Goal: Task Accomplishment & Management: Manage account settings

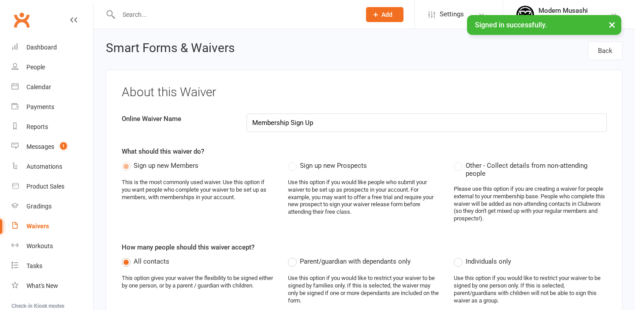
select select "bank_account"
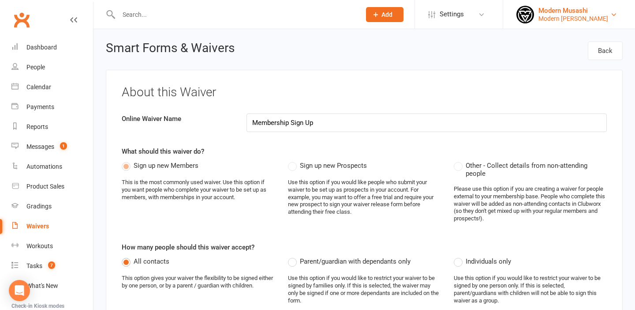
click at [598, 15] on div "Modern Musashi Wollongong" at bounding box center [574, 19] width 70 height 8
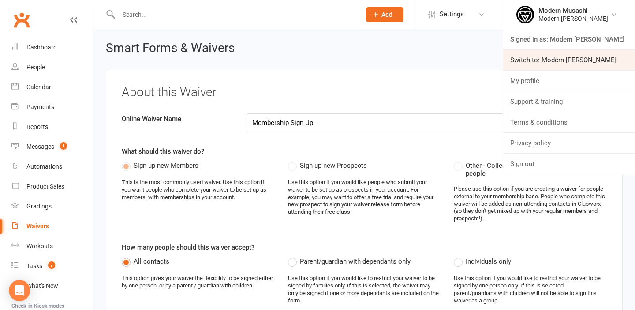
click at [569, 57] on link "Switch to: Modern Musashi Thirroul" at bounding box center [570, 60] width 132 height 20
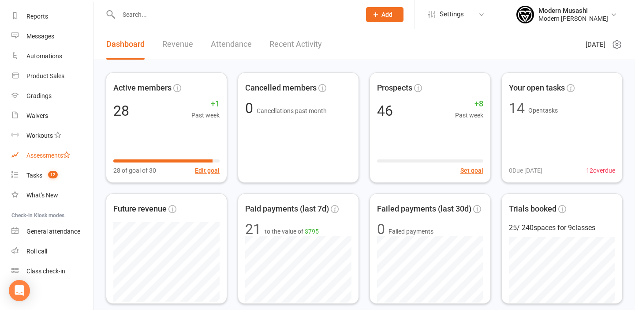
scroll to position [114, 0]
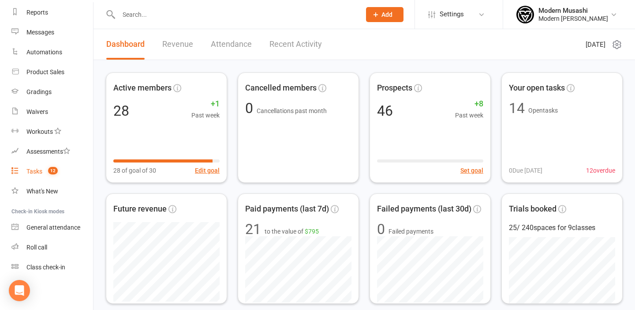
click at [38, 165] on link "Tasks 12" at bounding box center [52, 172] width 82 height 20
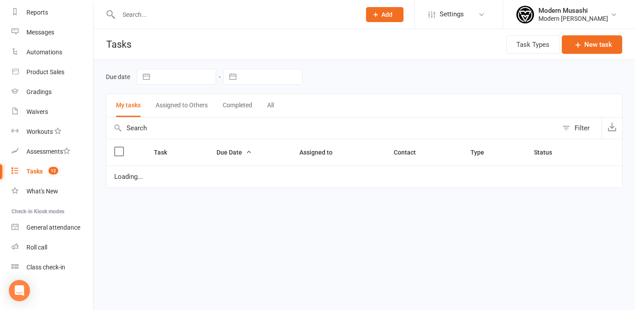
select select "waiting"
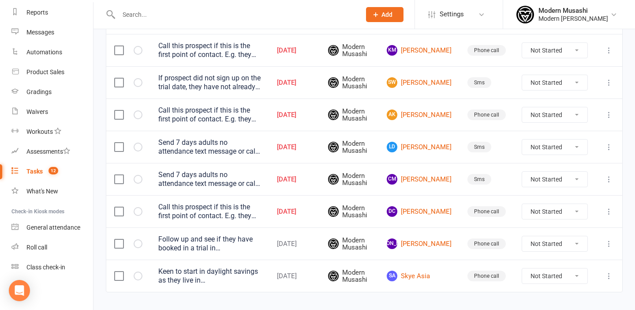
scroll to position [349, 0]
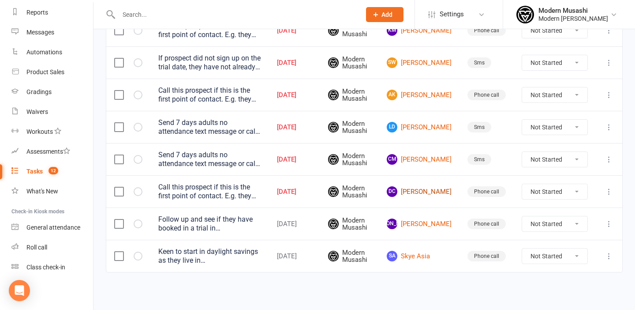
click at [433, 190] on link "DC Daniel Cutlack" at bounding box center [419, 191] width 65 height 11
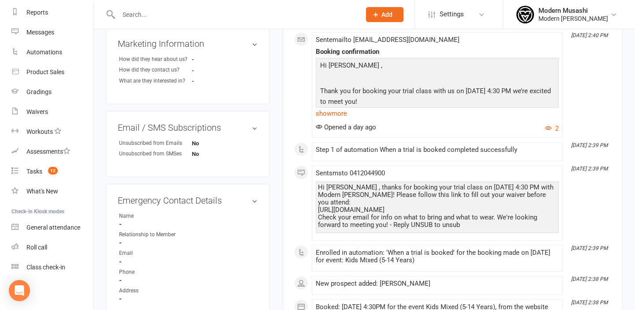
scroll to position [447, 0]
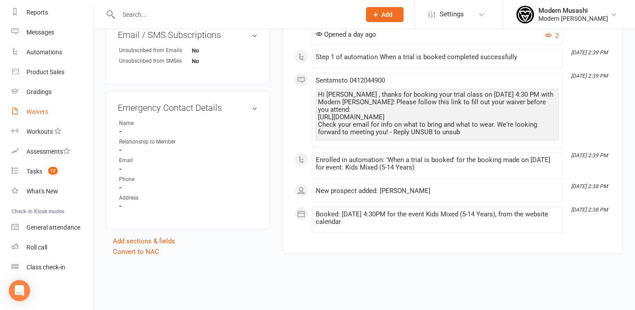
click at [32, 113] on div "Waivers" at bounding box center [37, 111] width 22 height 7
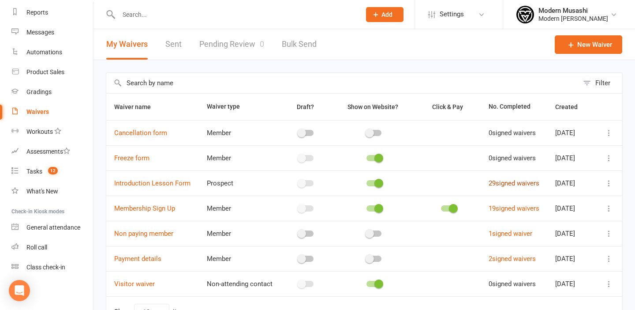
click at [494, 187] on link "29 signed waivers" at bounding box center [514, 183] width 51 height 8
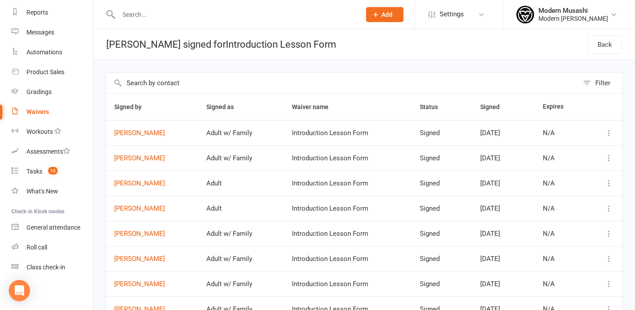
click at [167, 85] on input "text" at bounding box center [342, 83] width 473 height 20
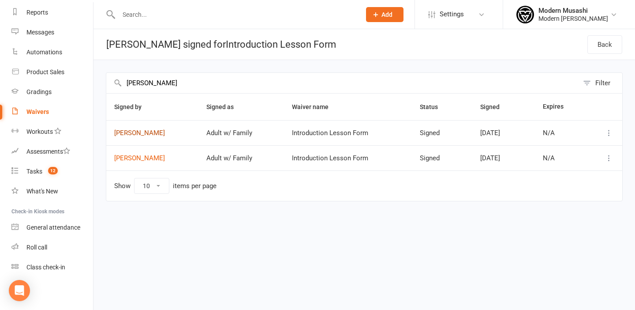
type input "lola"
click at [141, 134] on link "Daniel Cutlack" at bounding box center [152, 133] width 76 height 8
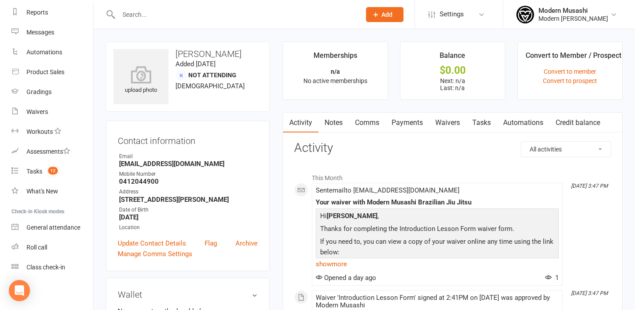
click at [451, 120] on link "Waivers" at bounding box center [447, 123] width 37 height 20
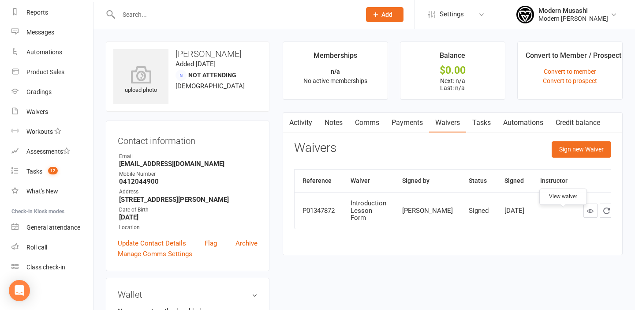
click at [587, 214] on icon at bounding box center [590, 210] width 7 height 7
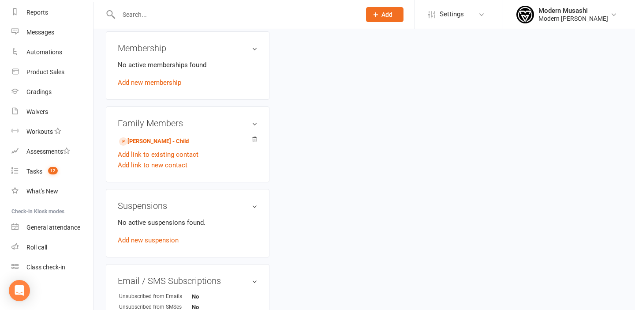
scroll to position [317, 0]
click at [151, 141] on link "Lola Cutlack - Child" at bounding box center [154, 140] width 70 height 9
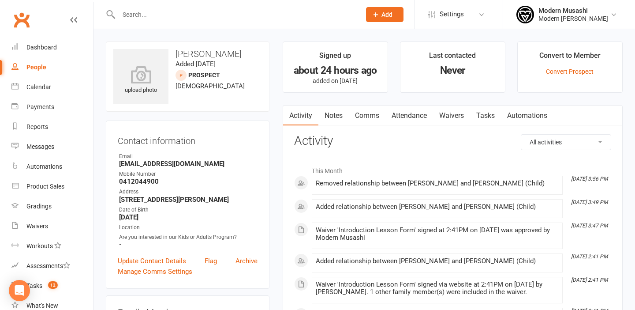
click at [34, 68] on div "People" at bounding box center [36, 67] width 20 height 7
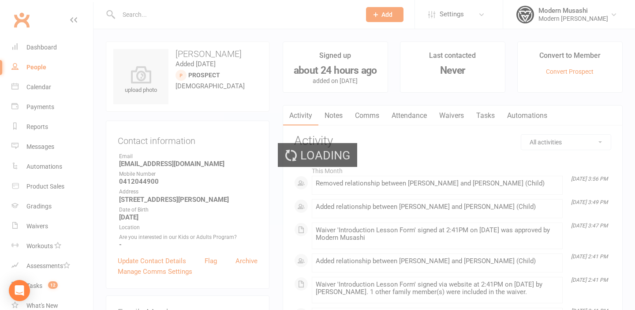
select select "25"
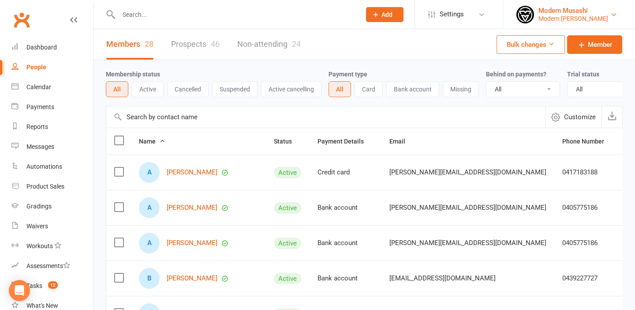
click at [586, 13] on div "Modern Musashi" at bounding box center [574, 11] width 70 height 8
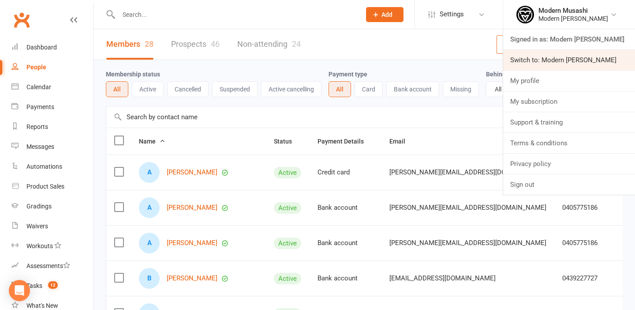
click at [568, 59] on link "Switch to: Modern Musashi Wollongong" at bounding box center [570, 60] width 132 height 20
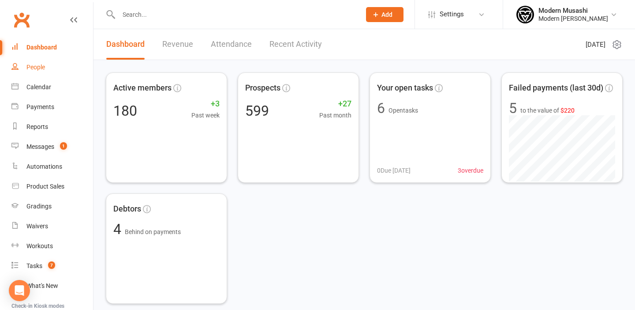
click at [39, 68] on div "People" at bounding box center [35, 67] width 19 height 7
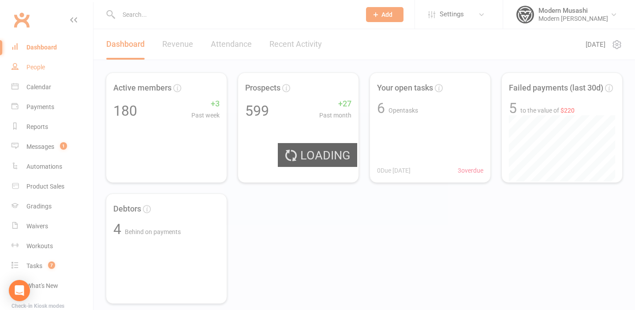
select select "100"
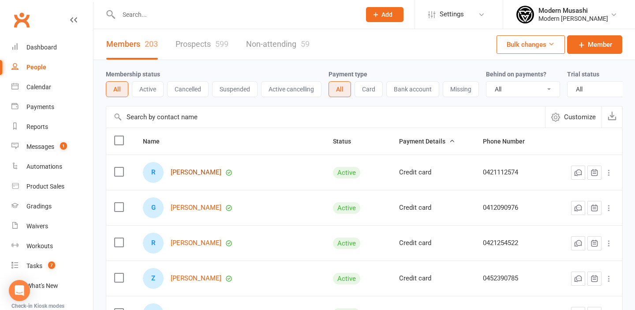
click at [189, 171] on link "Robert Barnes" at bounding box center [196, 173] width 51 height 8
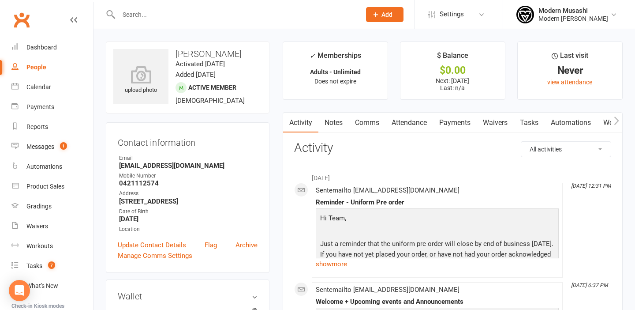
click at [614, 121] on button "button" at bounding box center [617, 123] width 11 height 20
click at [616, 121] on icon "button" at bounding box center [616, 120] width 5 height 9
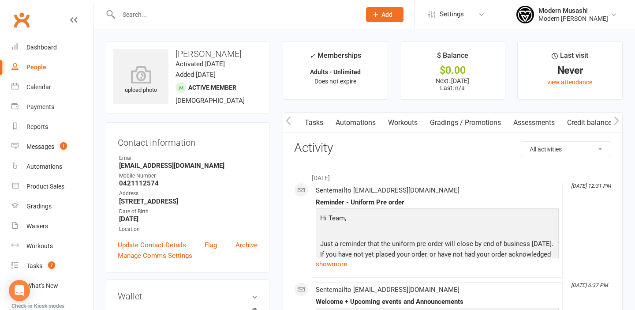
scroll to position [0, 215]
click at [616, 121] on icon "button" at bounding box center [616, 120] width 5 height 9
click at [289, 121] on icon "button" at bounding box center [288, 120] width 5 height 9
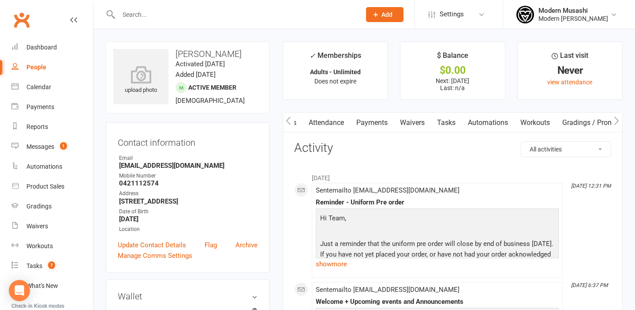
scroll to position [0, 83]
click at [414, 123] on link "Waivers" at bounding box center [412, 123] width 37 height 20
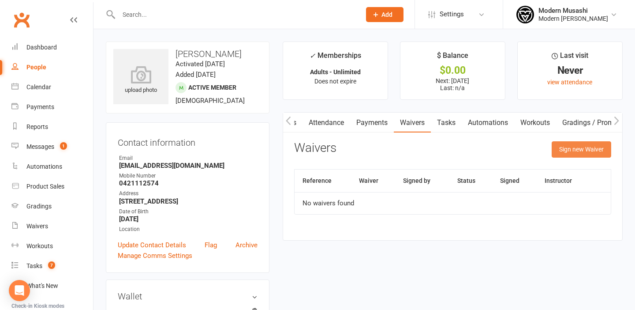
click at [586, 149] on button "Sign new Waiver" at bounding box center [582, 149] width 60 height 16
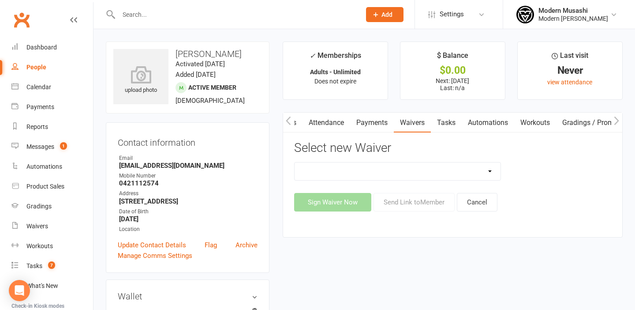
click at [489, 172] on select "Cancellation form Freeze form Introduction Lesson Form Membership Sign Up Non p…" at bounding box center [398, 171] width 207 height 18
select select "14709"
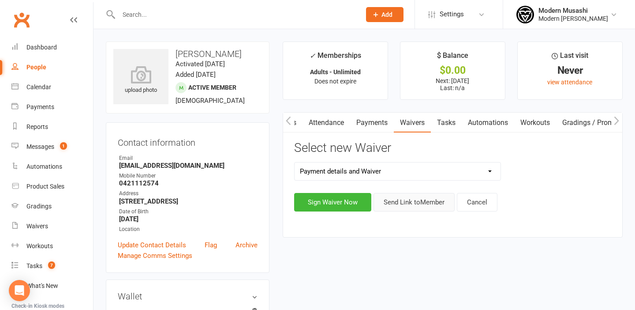
click at [422, 201] on button "Send Link to Member" at bounding box center [414, 202] width 81 height 19
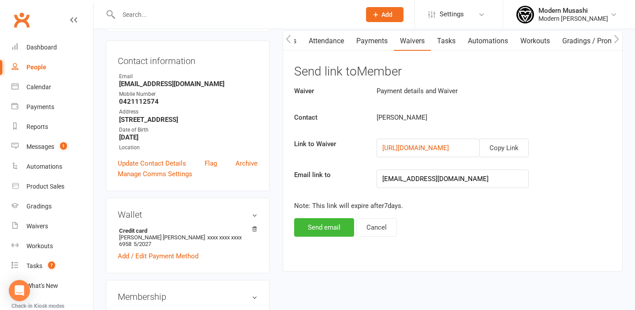
scroll to position [84, 0]
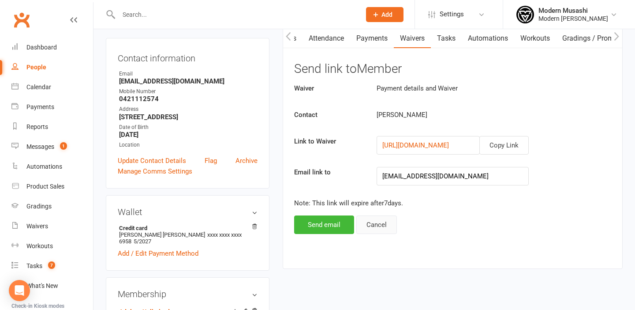
click at [375, 226] on button "Cancel" at bounding box center [377, 224] width 41 height 19
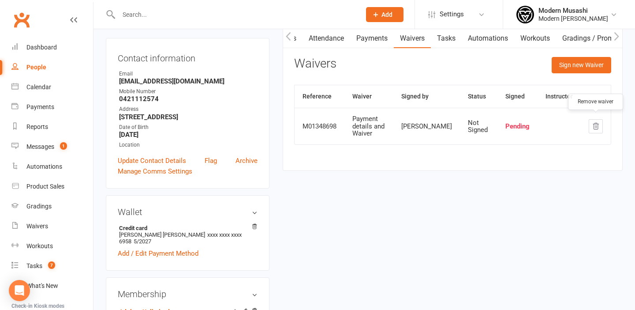
click at [593, 122] on icon "button" at bounding box center [596, 126] width 8 height 8
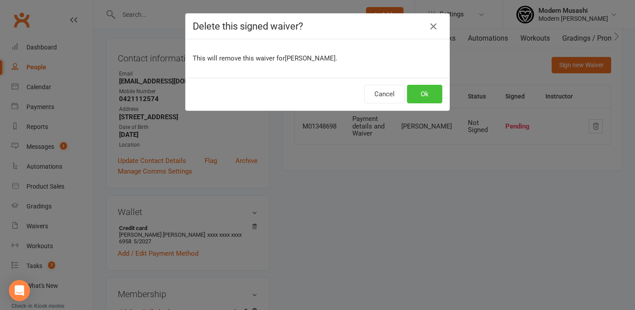
click at [428, 102] on button "Ok" at bounding box center [424, 94] width 35 height 19
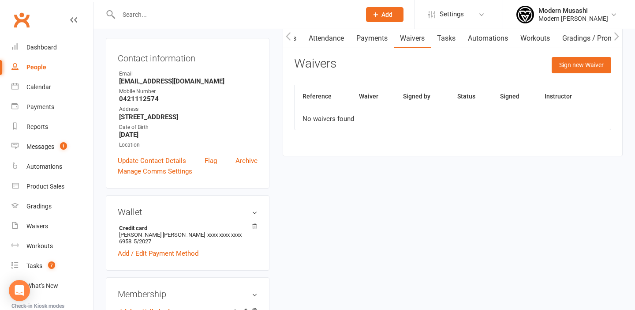
scroll to position [0, 0]
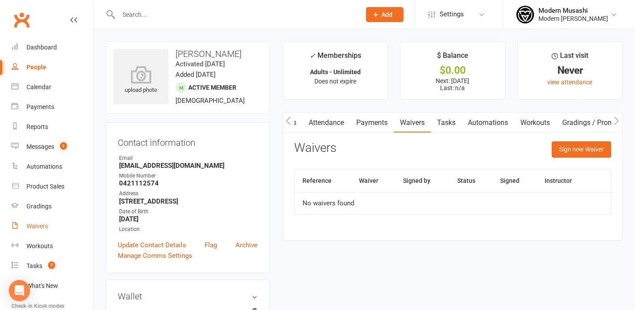
click at [41, 223] on div "Waivers" at bounding box center [37, 225] width 22 height 7
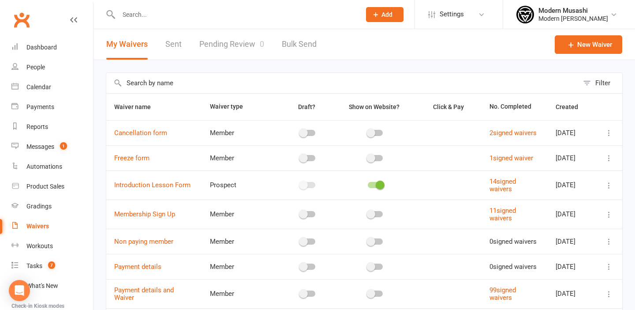
click at [230, 45] on link "Pending Review 0" at bounding box center [231, 44] width 65 height 30
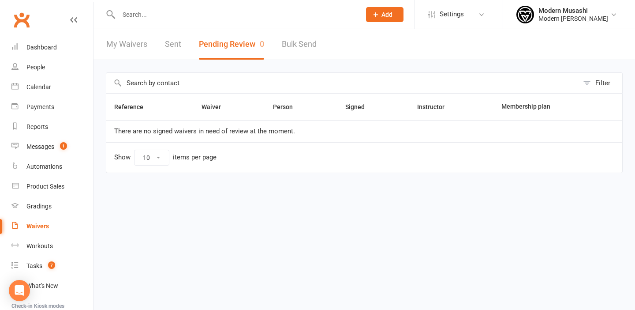
click at [121, 45] on link "My Waivers" at bounding box center [126, 44] width 41 height 30
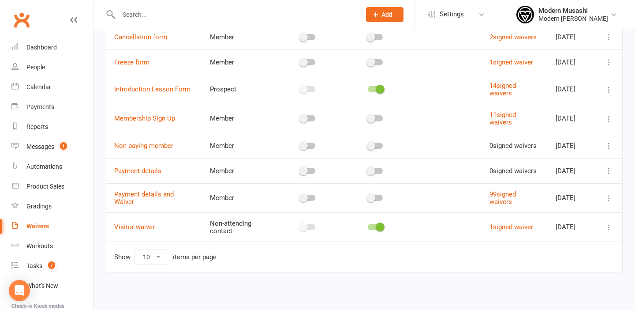
scroll to position [55, 0]
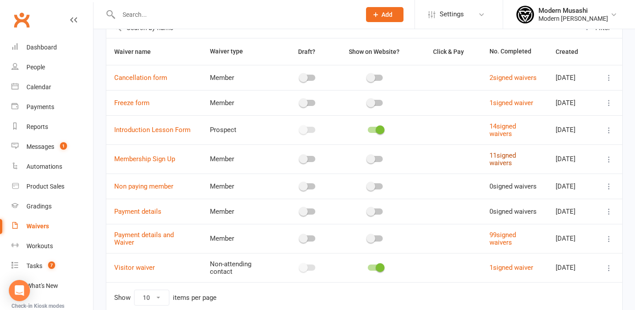
click at [502, 167] on link "11 signed waivers" at bounding box center [503, 158] width 26 height 15
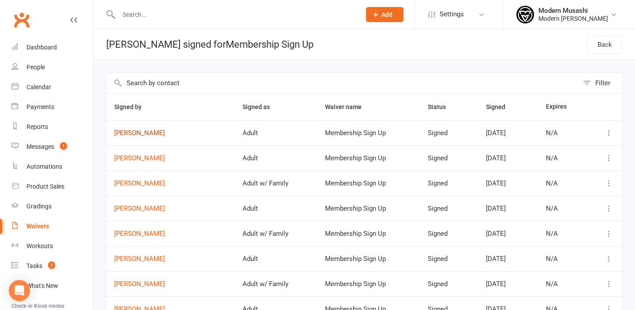
click at [151, 134] on link "Brendon Popovski" at bounding box center [170, 133] width 113 height 8
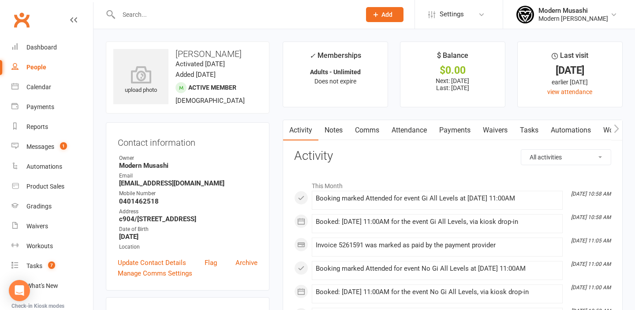
click at [492, 132] on link "Waivers" at bounding box center [495, 130] width 37 height 20
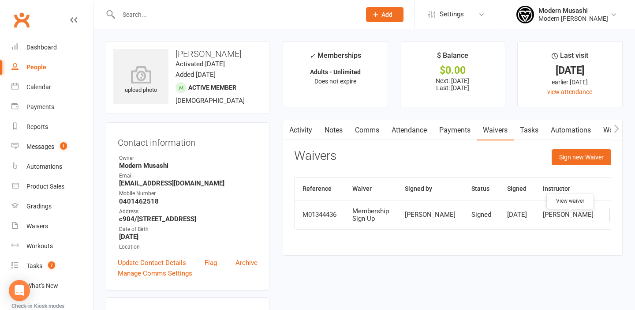
click at [613, 218] on icon at bounding box center [616, 214] width 7 height 7
click at [46, 146] on div "Messages" at bounding box center [40, 146] width 28 height 7
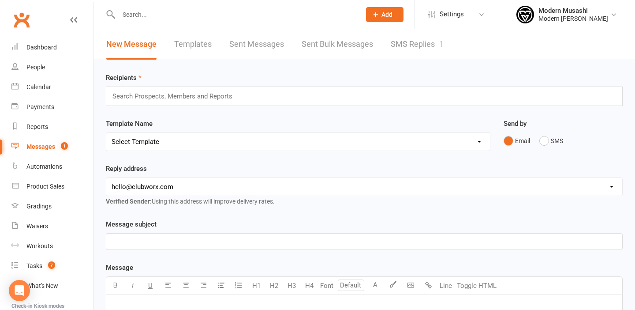
click at [420, 41] on link "SMS Replies 1" at bounding box center [417, 44] width 53 height 30
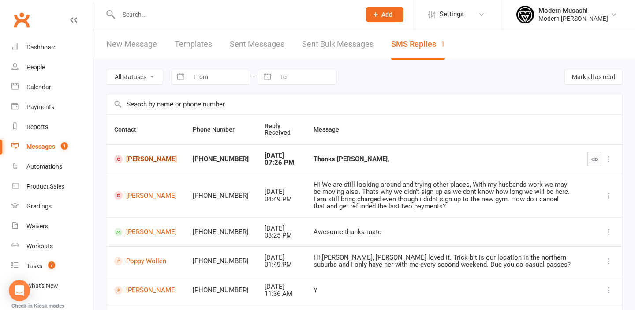
click at [143, 159] on link "Tyra Sauer" at bounding box center [145, 159] width 63 height 8
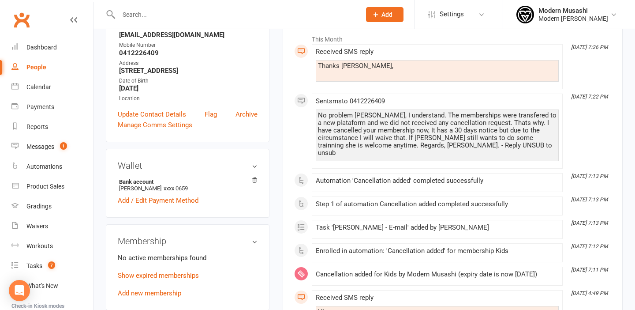
scroll to position [146, 0]
click at [373, 148] on div "No problem Jess, I understand. The memberships were transfered to a new platafo…" at bounding box center [437, 135] width 239 height 45
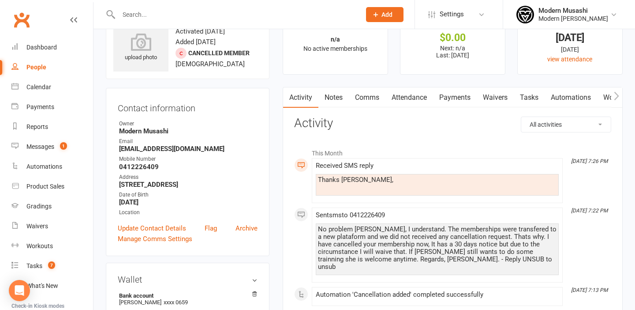
scroll to position [0, 0]
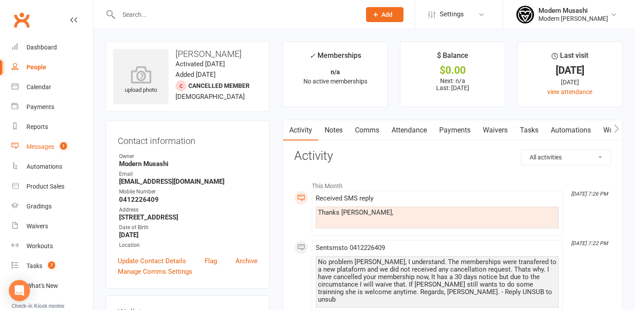
click at [43, 150] on div "Messages" at bounding box center [40, 146] width 28 height 7
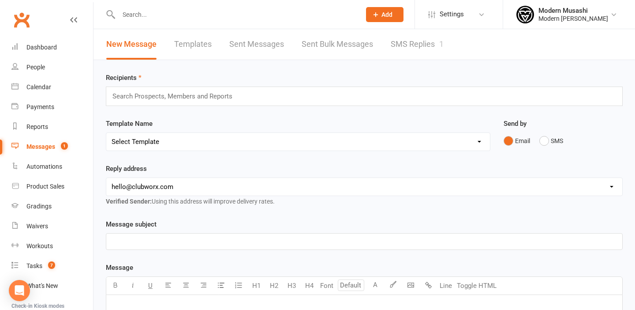
click at [414, 45] on link "SMS Replies 1" at bounding box center [417, 44] width 53 height 30
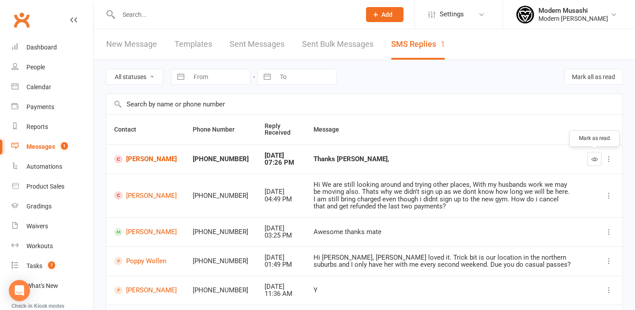
click at [592, 158] on icon "button" at bounding box center [595, 159] width 7 height 7
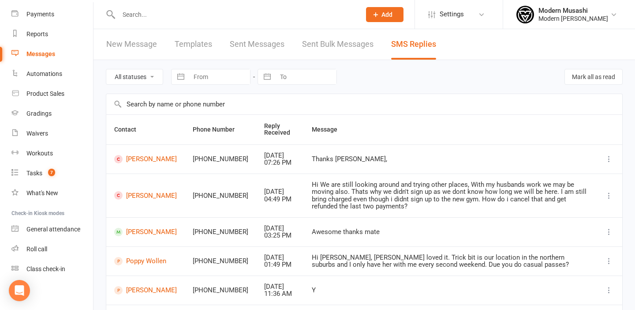
scroll to position [93, 0]
click at [34, 173] on div "Tasks" at bounding box center [34, 172] width 16 height 7
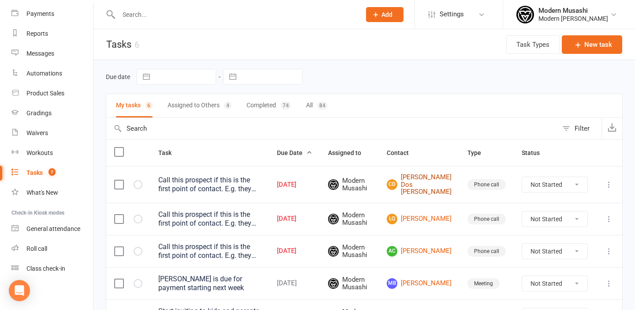
click at [428, 177] on link "CD Carolyn Dos Santos" at bounding box center [419, 184] width 65 height 22
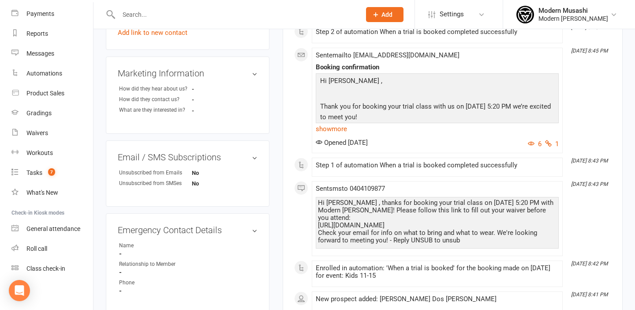
scroll to position [306, 0]
click at [329, 123] on link "show more" at bounding box center [437, 129] width 243 height 12
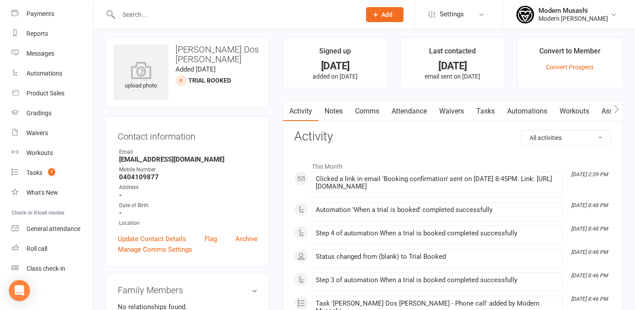
scroll to position [0, 0]
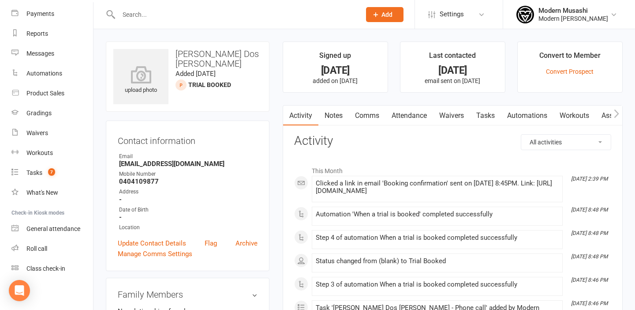
click at [453, 118] on link "Waivers" at bounding box center [451, 115] width 37 height 20
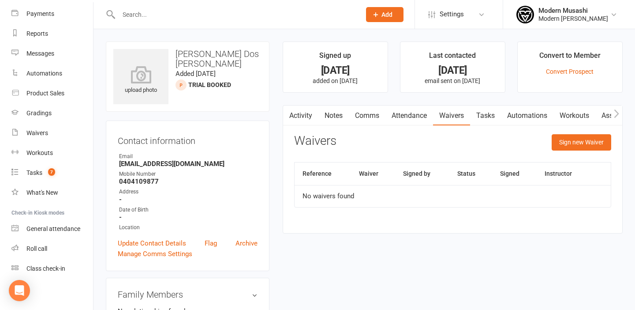
click at [363, 114] on link "Comms" at bounding box center [367, 115] width 37 height 20
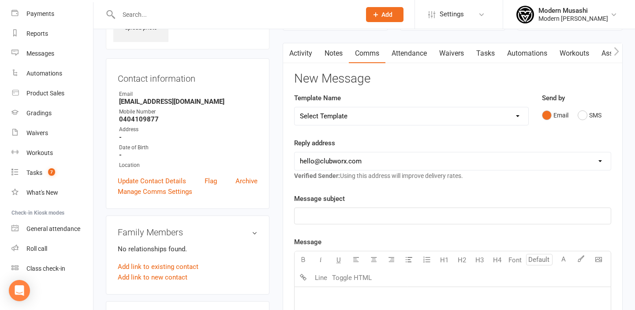
scroll to position [67, 0]
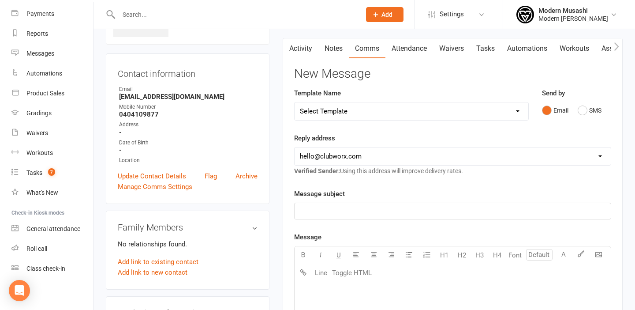
click at [592, 156] on select "hello@clubworx.com wollongong@modernmusashibjj.com.au thirroul@modernmusashibjj…" at bounding box center [453, 156] width 316 height 18
click at [594, 155] on select "hello@clubworx.com wollongong@modernmusashibjj.com.au thirroul@modernmusashibjj…" at bounding box center [453, 156] width 316 height 18
select select "2"
click at [588, 151] on select "hello@clubworx.com wollongong@modernmusashibjj.com.au thirroul@modernmusashibjj…" at bounding box center [453, 156] width 316 height 18
click at [584, 112] on button "SMS" at bounding box center [590, 110] width 24 height 17
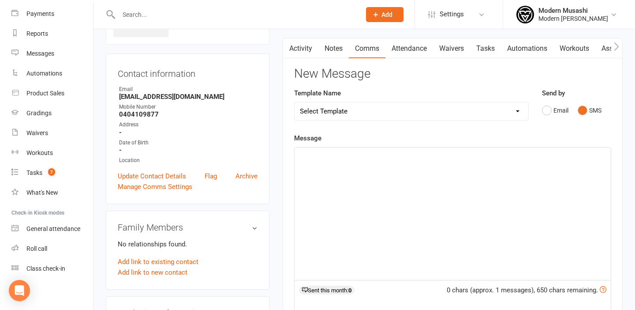
click at [425, 111] on select "Select Template [SMS] Book your free trial [SMS] 1 week No Attendance Adult [SM…" at bounding box center [412, 111] width 234 height 18
select select "1"
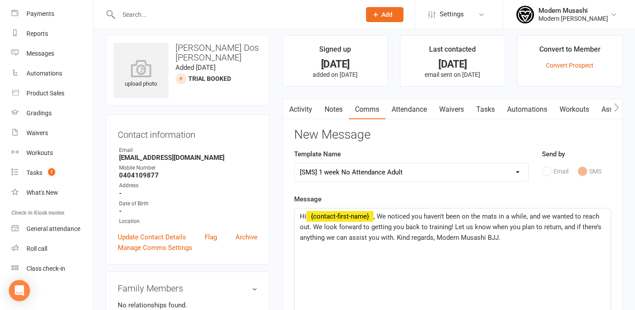
scroll to position [0, 0]
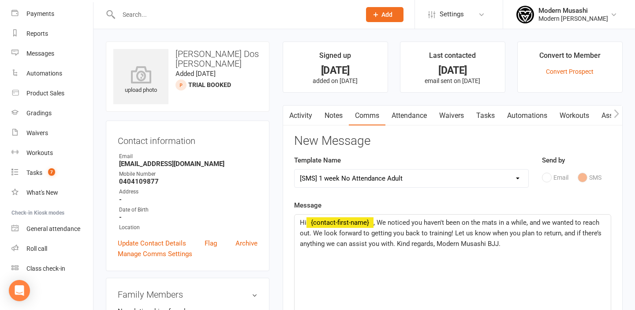
click at [490, 113] on link "Tasks" at bounding box center [485, 115] width 31 height 20
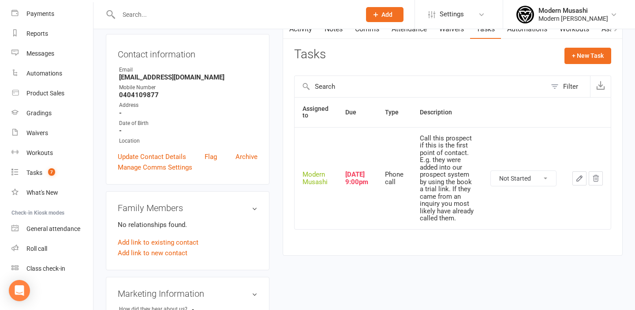
scroll to position [95, 0]
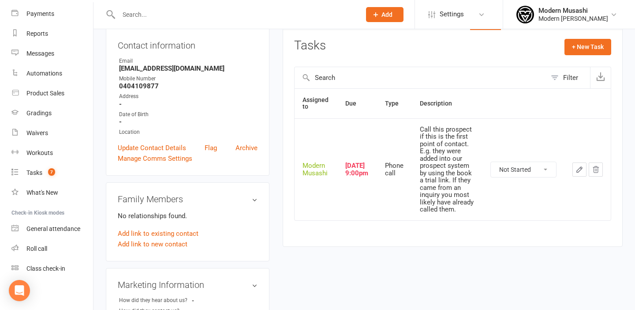
click at [547, 169] on select "Not Started In Progress Waiting Complete" at bounding box center [523, 169] width 65 height 15
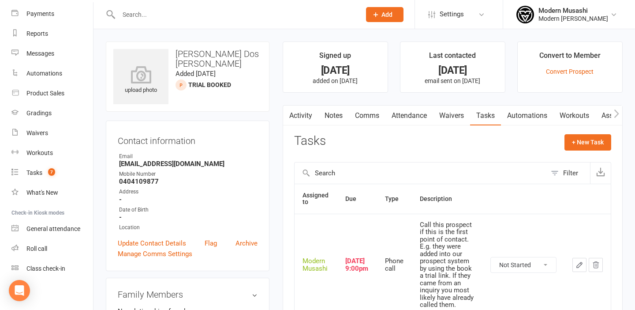
click at [329, 119] on link "Notes" at bounding box center [334, 115] width 30 height 20
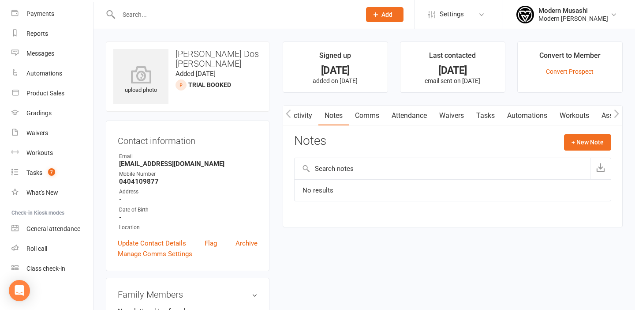
scroll to position [0, 30]
click at [616, 112] on icon "button" at bounding box center [616, 113] width 5 height 9
click at [380, 116] on link "Attendance" at bounding box center [383, 115] width 48 height 20
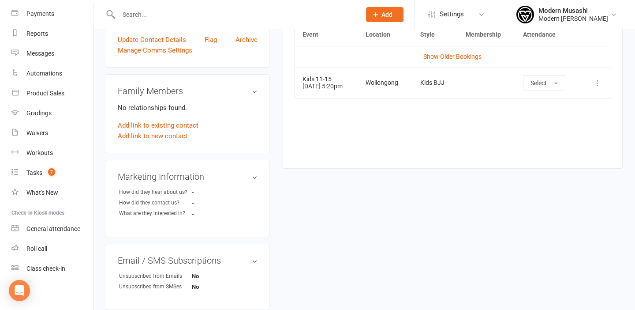
scroll to position [214, 0]
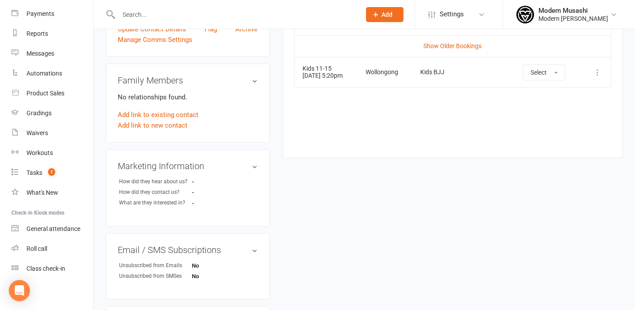
click at [256, 79] on h3 "Family Members" at bounding box center [188, 80] width 140 height 10
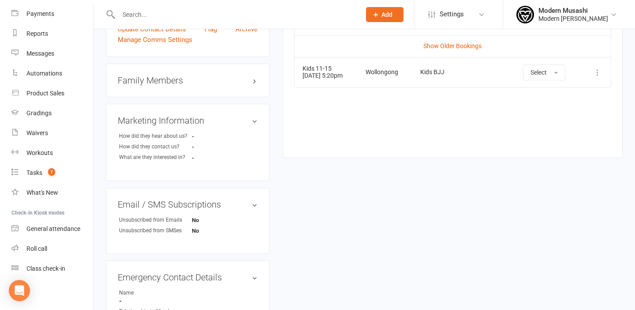
click at [254, 83] on h3 "Family Members" at bounding box center [188, 80] width 140 height 10
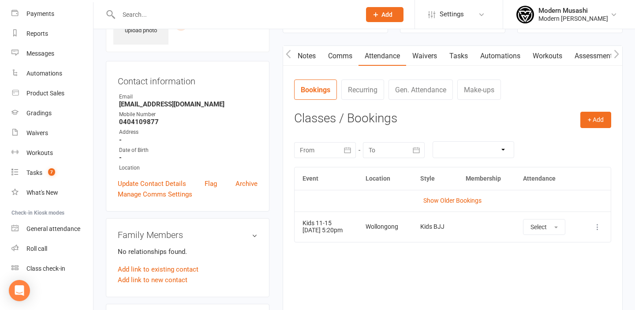
scroll to position [0, 0]
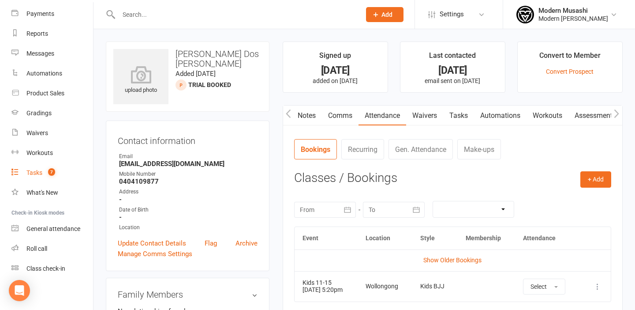
click at [40, 174] on div "Tasks" at bounding box center [34, 172] width 16 height 7
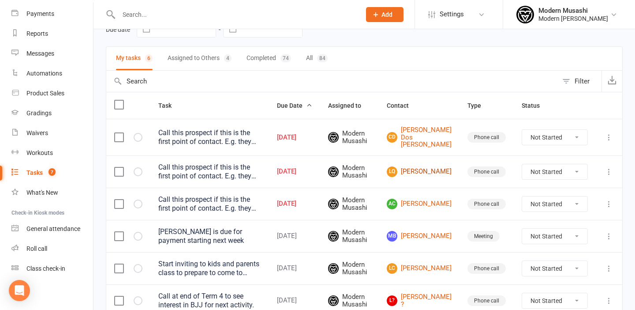
scroll to position [49, 0]
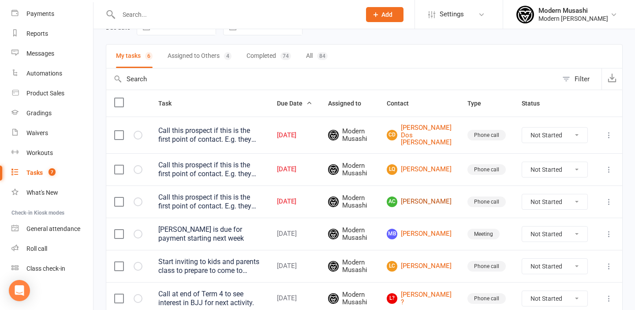
click at [425, 199] on link "AC Anna Carson" at bounding box center [419, 201] width 65 height 11
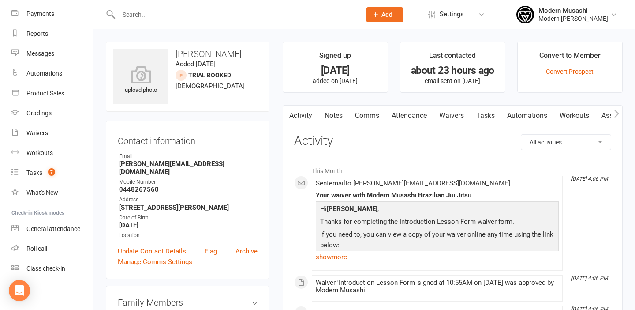
click at [456, 115] on link "Waivers" at bounding box center [451, 115] width 37 height 20
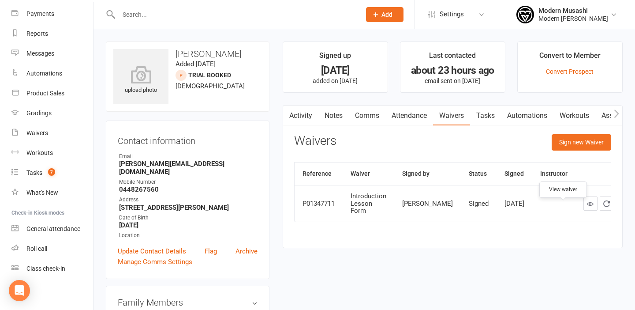
click at [587, 207] on icon at bounding box center [590, 203] width 7 height 7
click at [41, 171] on div "Tasks" at bounding box center [34, 172] width 16 height 7
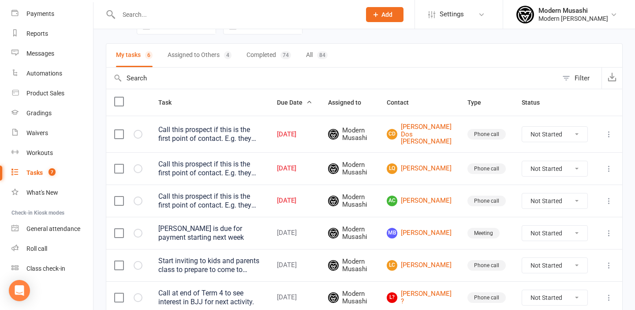
scroll to position [87, 0]
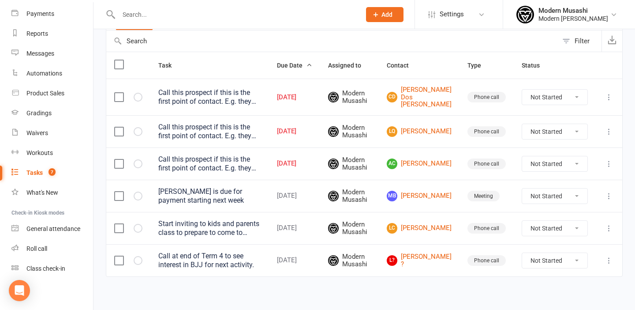
click at [31, 176] on div "Tasks" at bounding box center [34, 172] width 16 height 7
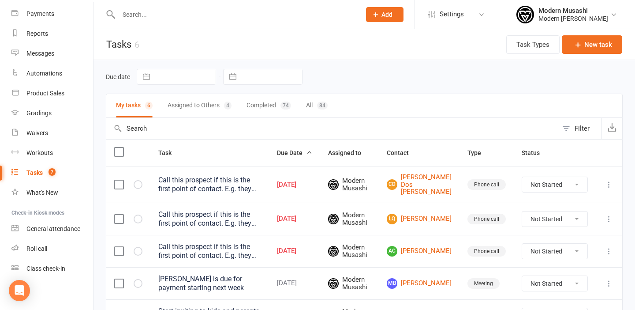
click at [39, 175] on div "Tasks" at bounding box center [34, 172] width 16 height 7
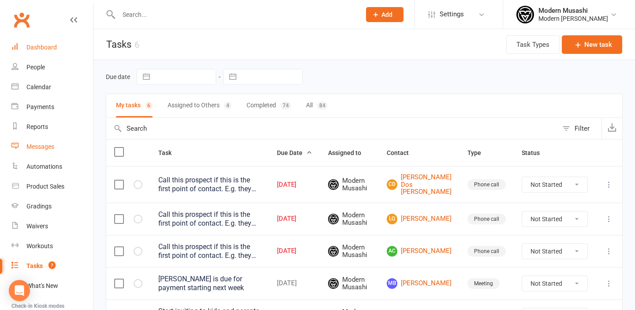
click at [41, 47] on div "Dashboard" at bounding box center [41, 47] width 30 height 7
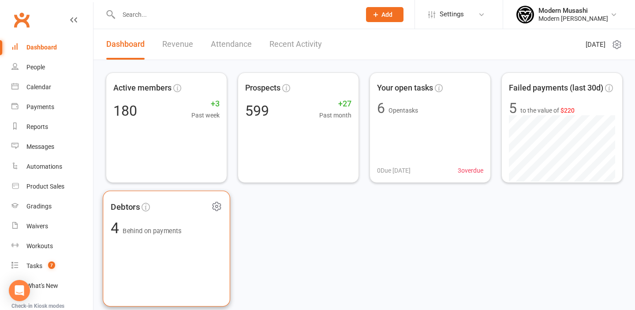
click at [157, 253] on div "Debtors 4 Behind on payments" at bounding box center [167, 249] width 128 height 116
